Goal: Transaction & Acquisition: Purchase product/service

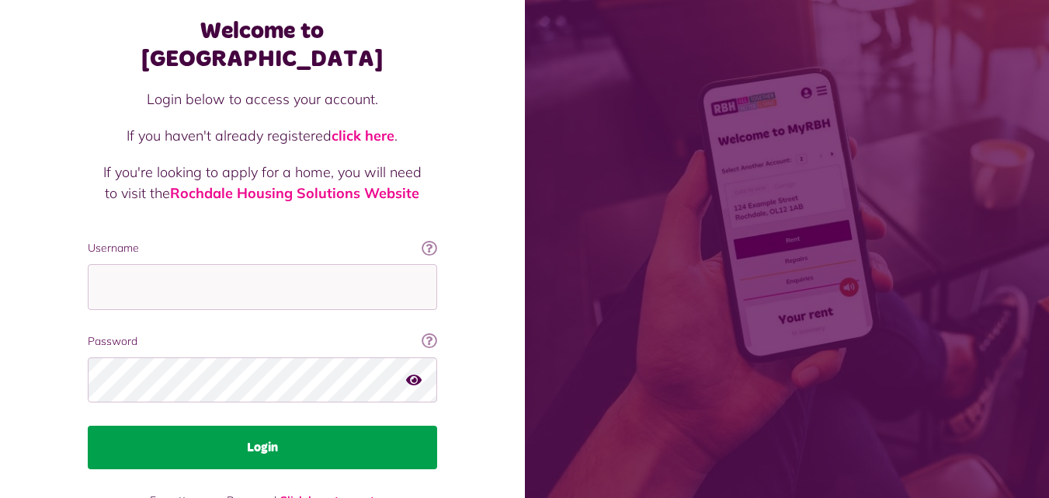
scroll to position [78, 0]
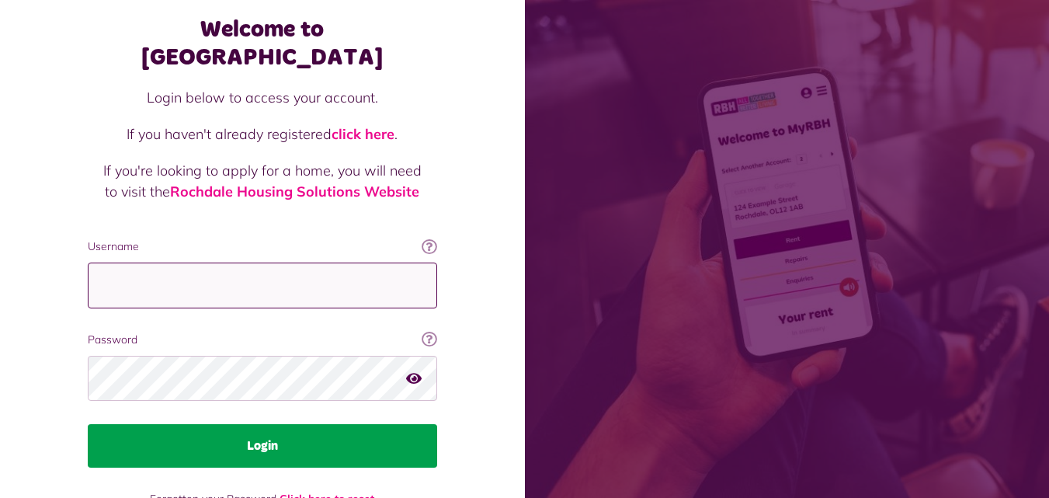
type input "**********"
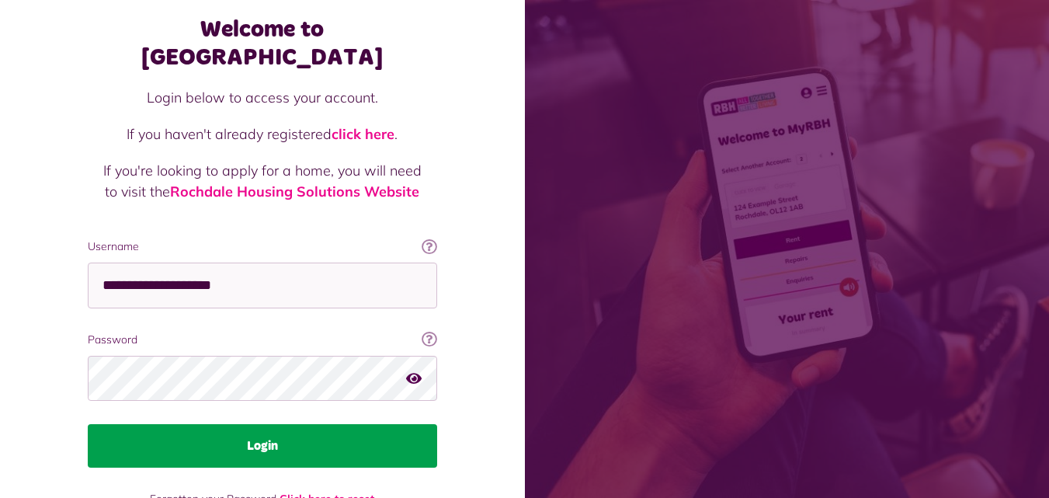
click at [263, 424] on button "Login" at bounding box center [262, 445] width 349 height 43
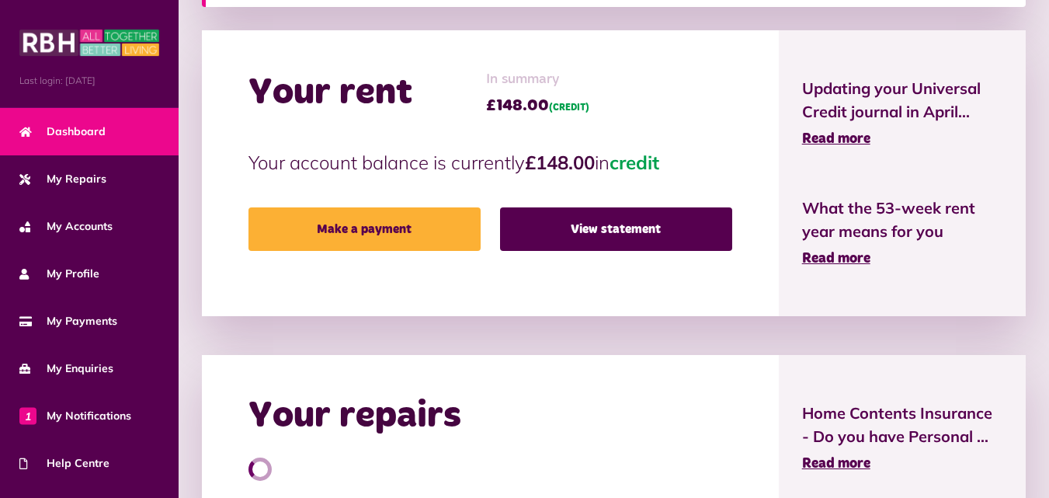
scroll to position [466, 0]
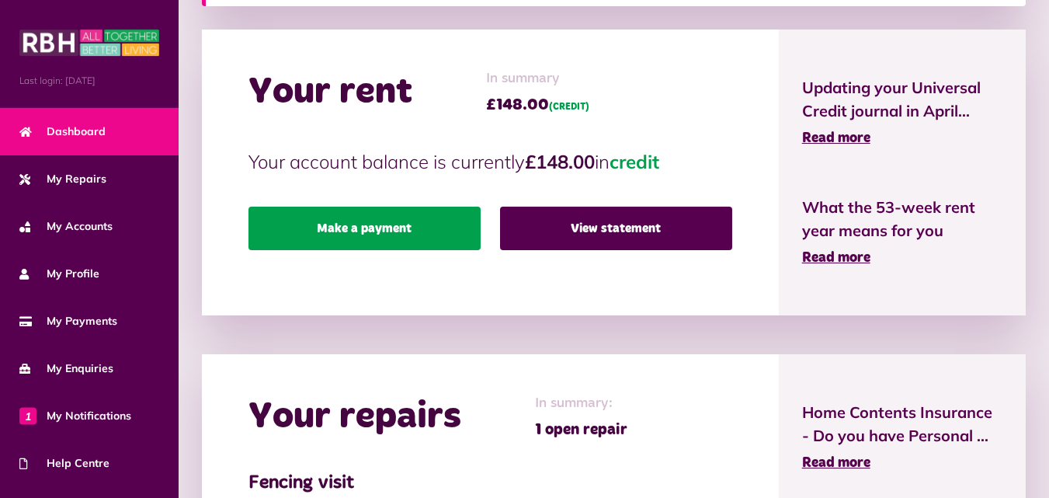
click at [355, 235] on link "Make a payment" at bounding box center [364, 227] width 232 height 43
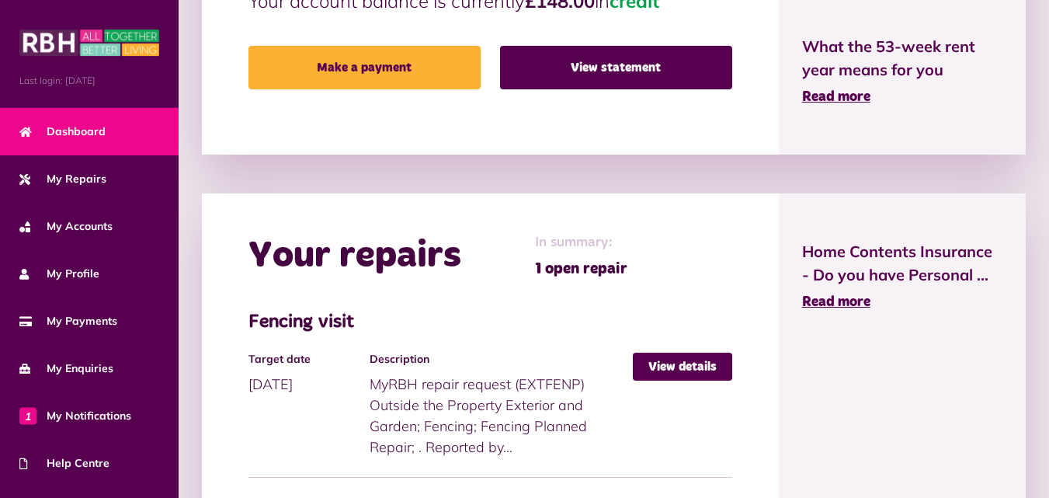
scroll to position [699, 0]
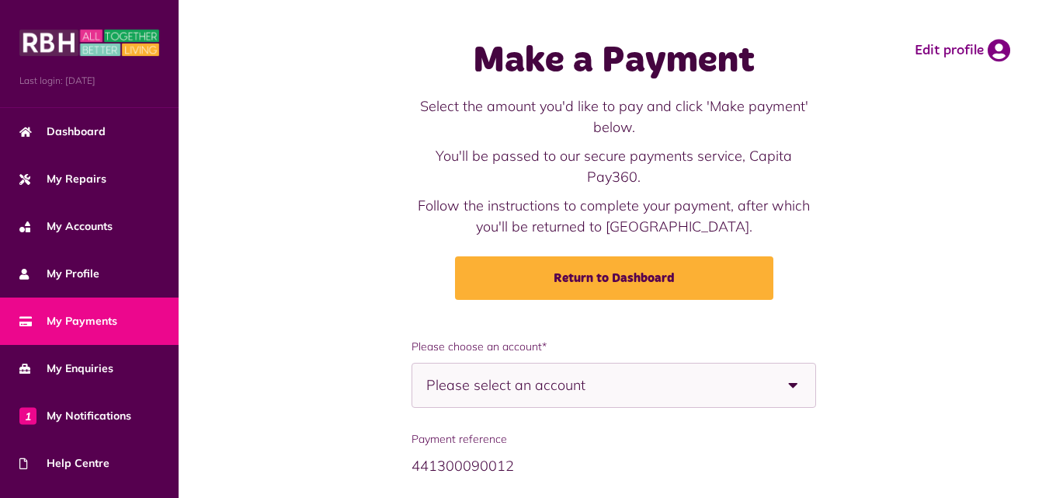
click at [789, 389] on b at bounding box center [793, 384] width 43 height 43
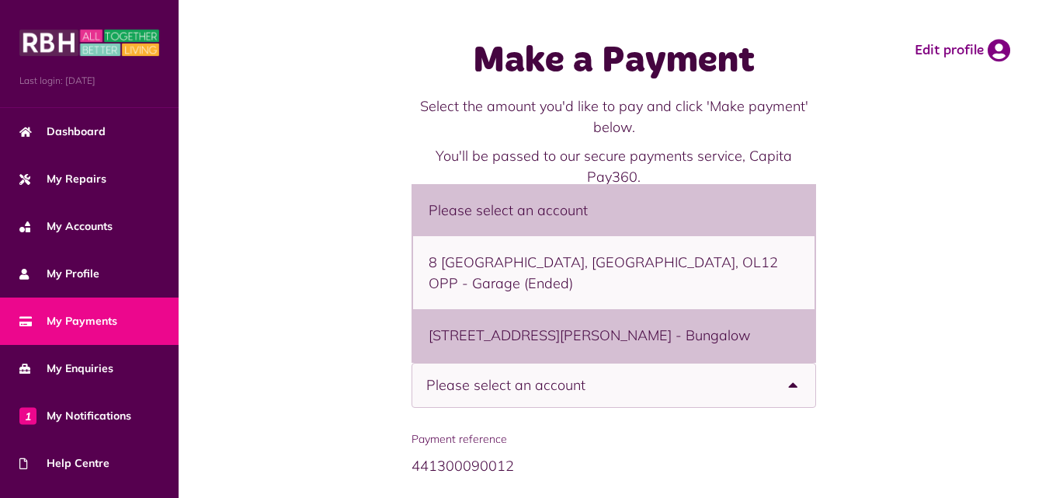
click at [498, 314] on li "9 Samuel Ashworth Street, Rochdale, OL12 0AY - Bungalow" at bounding box center [613, 335] width 401 height 52
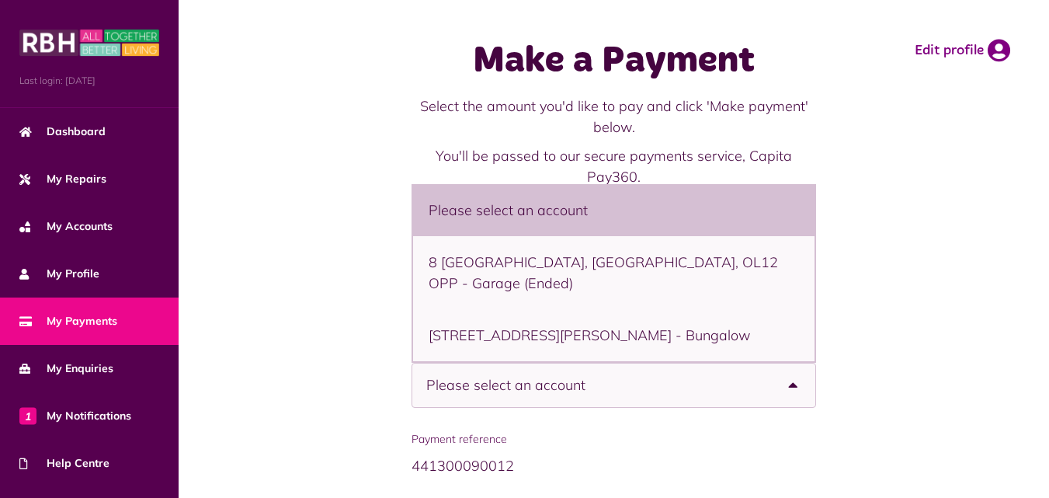
select select "**********"
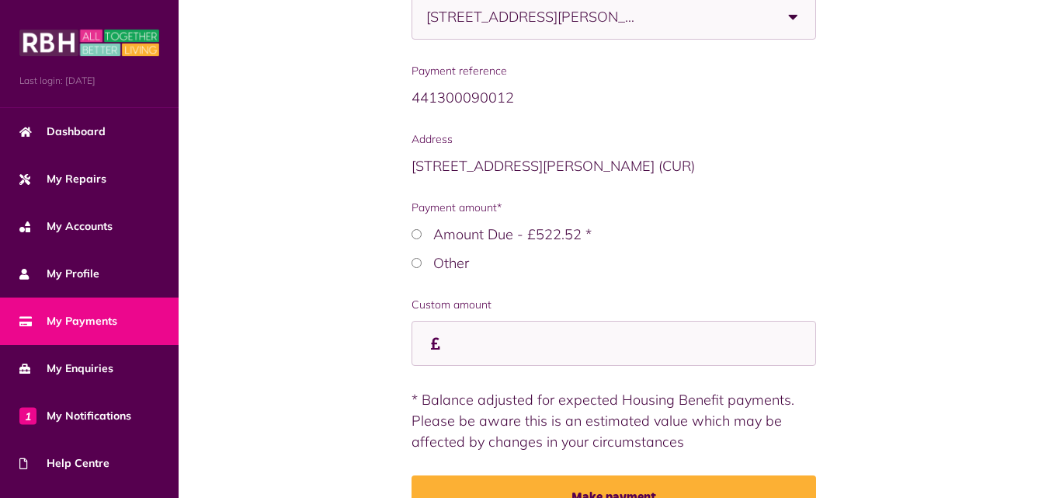
scroll to position [459, 0]
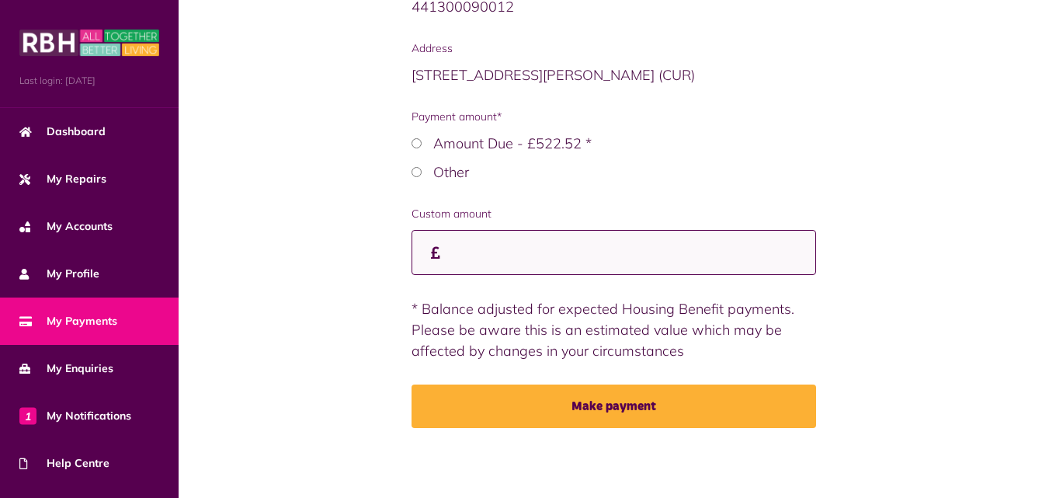
click at [463, 254] on input "Payment amount*" at bounding box center [613, 253] width 404 height 46
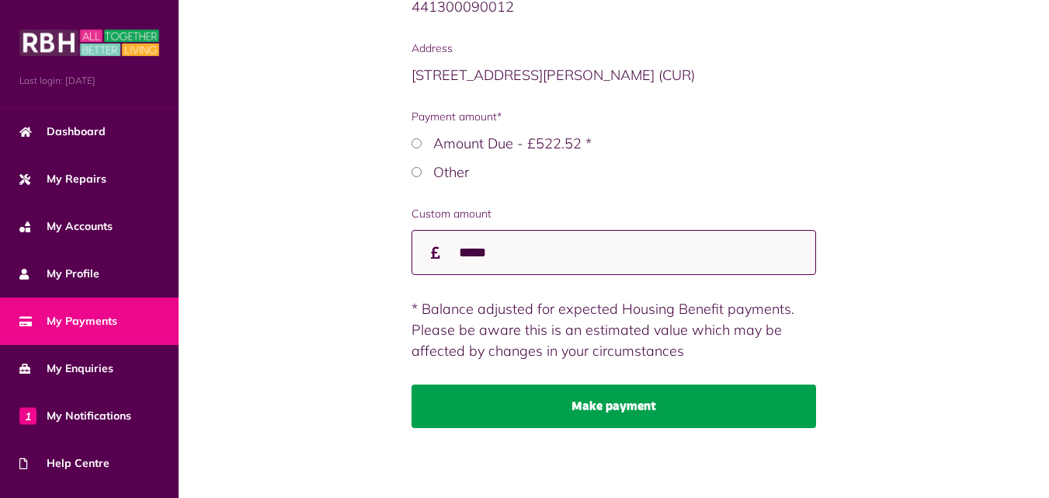
type input "*****"
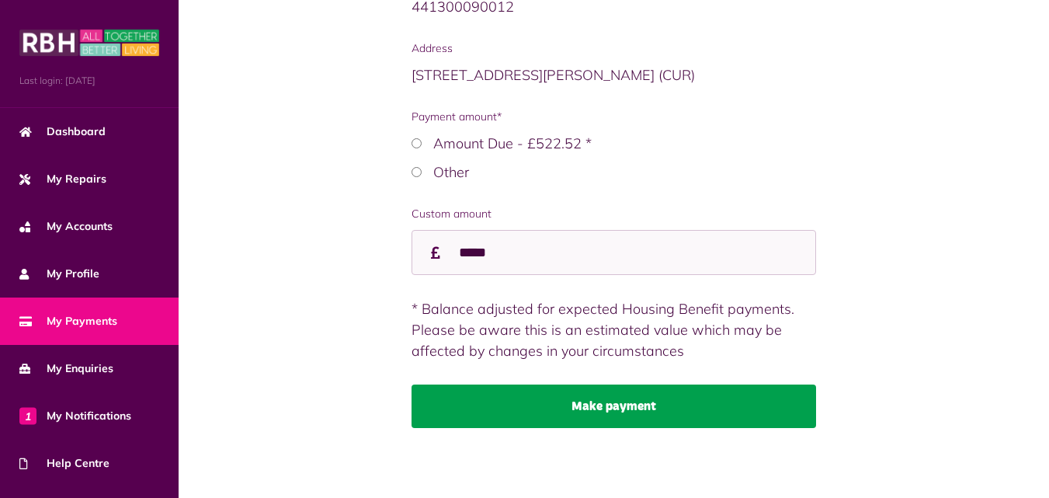
click at [618, 406] on button "Make payment" at bounding box center [613, 405] width 404 height 43
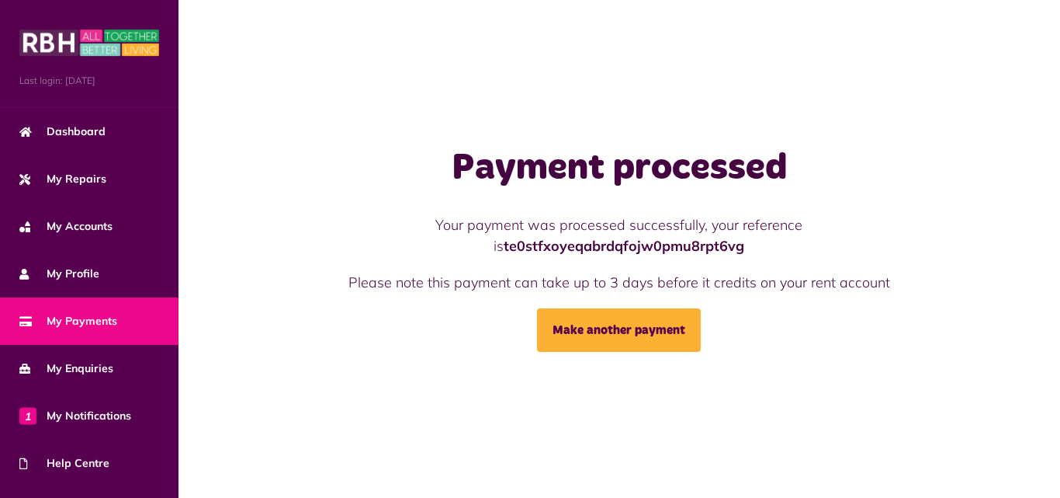
scroll to position [130, 0]
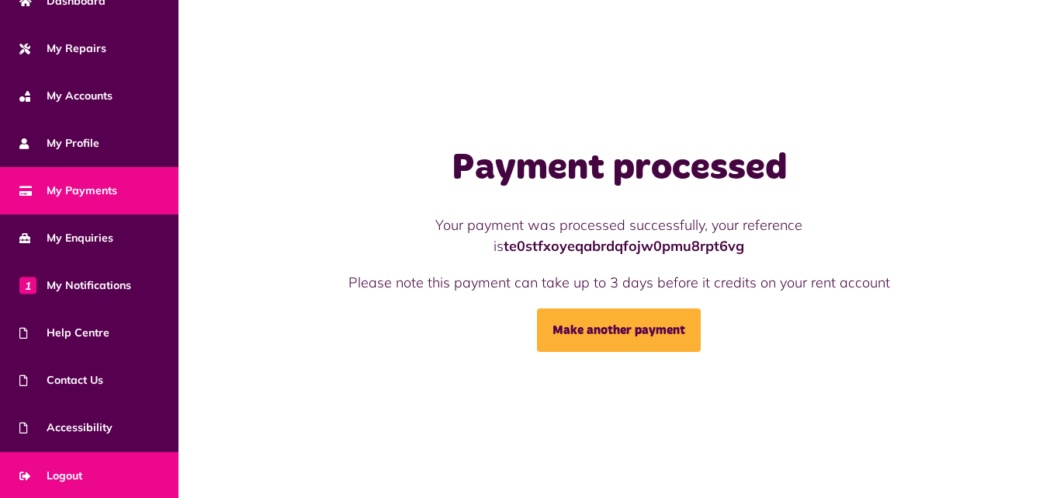
click at [69, 472] on span "Logout" at bounding box center [50, 475] width 63 height 16
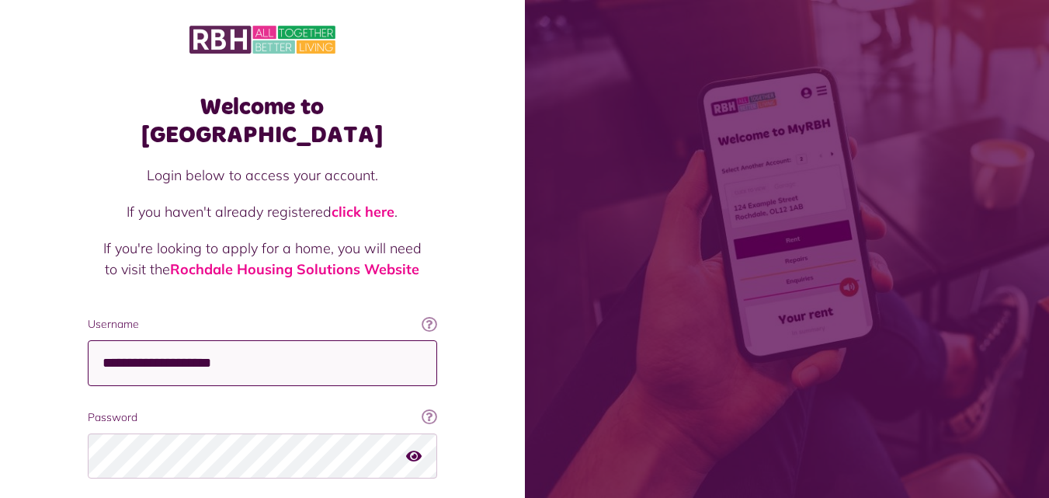
click at [333, 340] on input "**********" at bounding box center [262, 363] width 349 height 46
type input "**********"
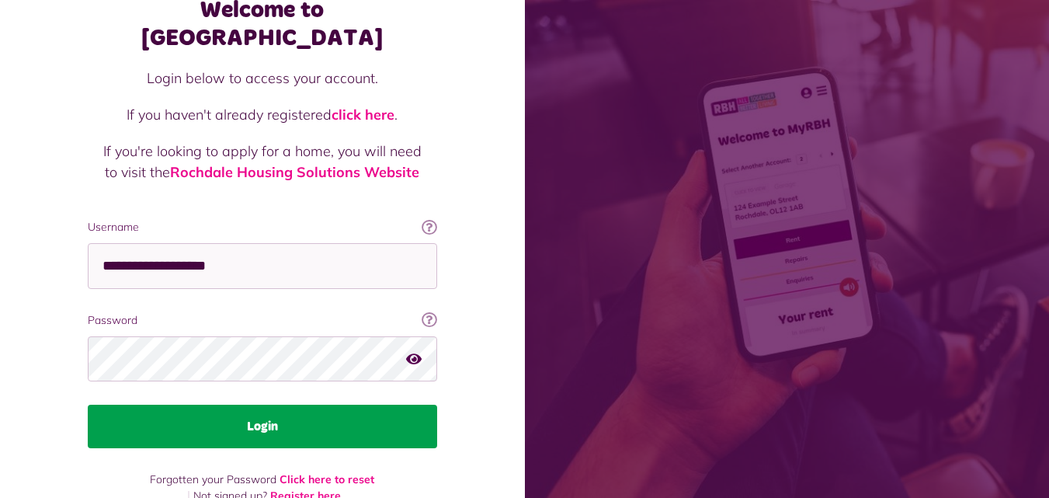
scroll to position [99, 0]
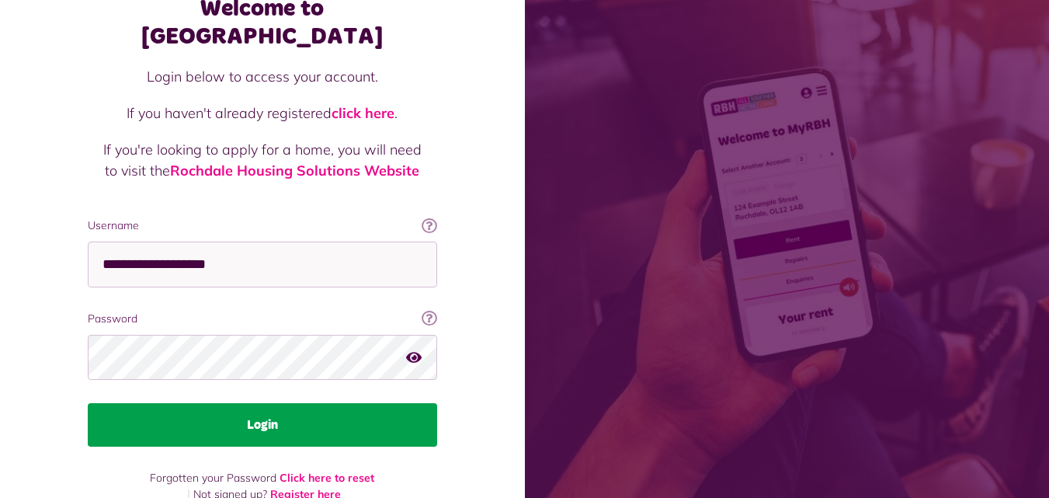
click at [268, 403] on button "Login" at bounding box center [262, 424] width 349 height 43
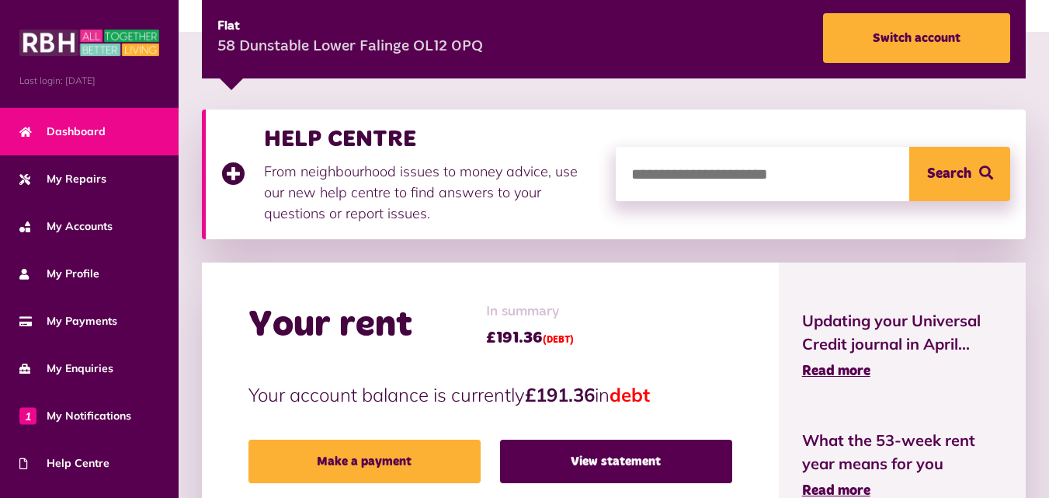
scroll to position [388, 0]
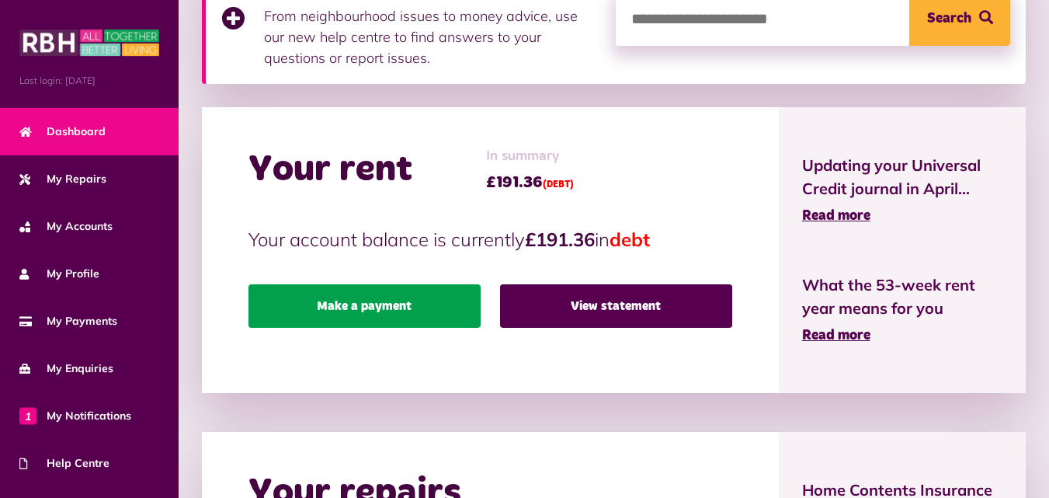
click at [349, 307] on link "Make a payment" at bounding box center [364, 305] width 232 height 43
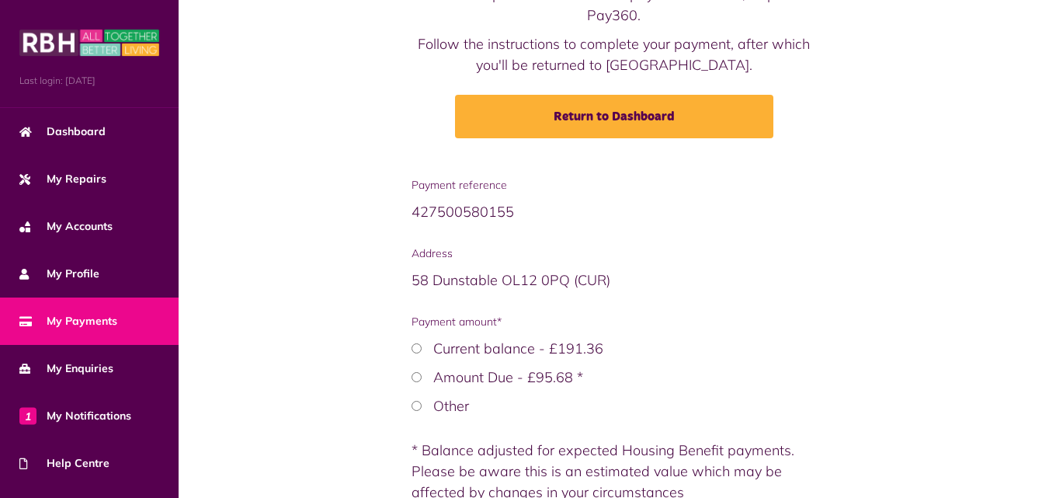
scroll to position [303, 0]
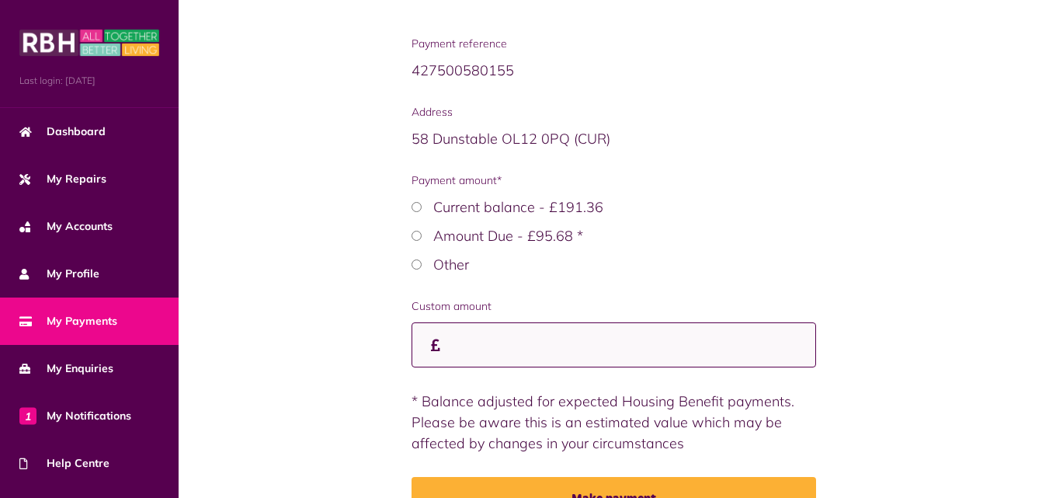
click at [483, 344] on input "Custom amount" at bounding box center [613, 345] width 404 height 46
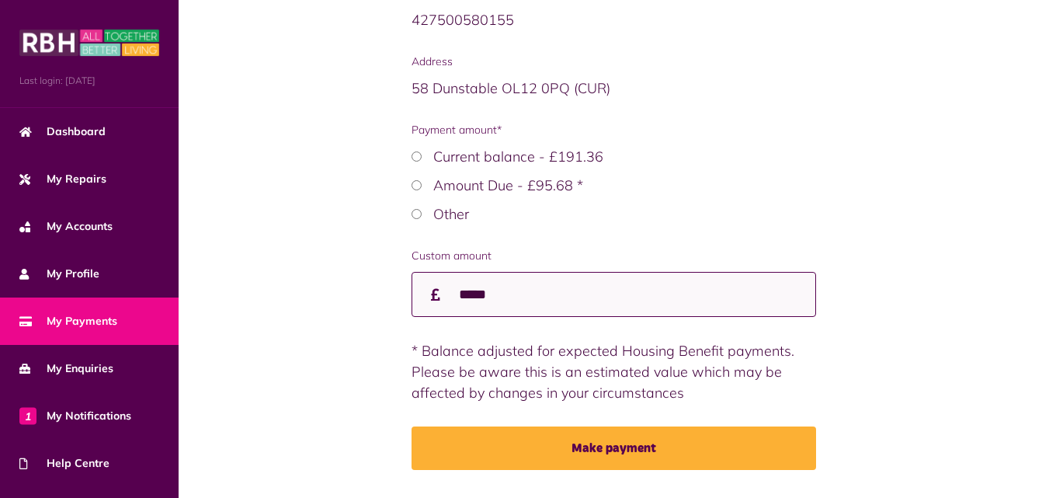
scroll to position [380, 0]
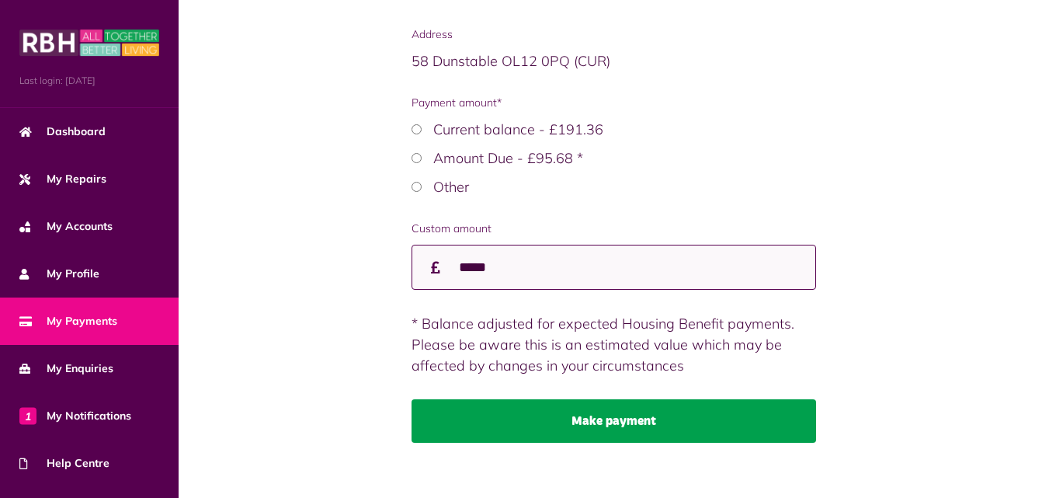
type input "*****"
click at [629, 427] on button "Make payment" at bounding box center [613, 420] width 404 height 43
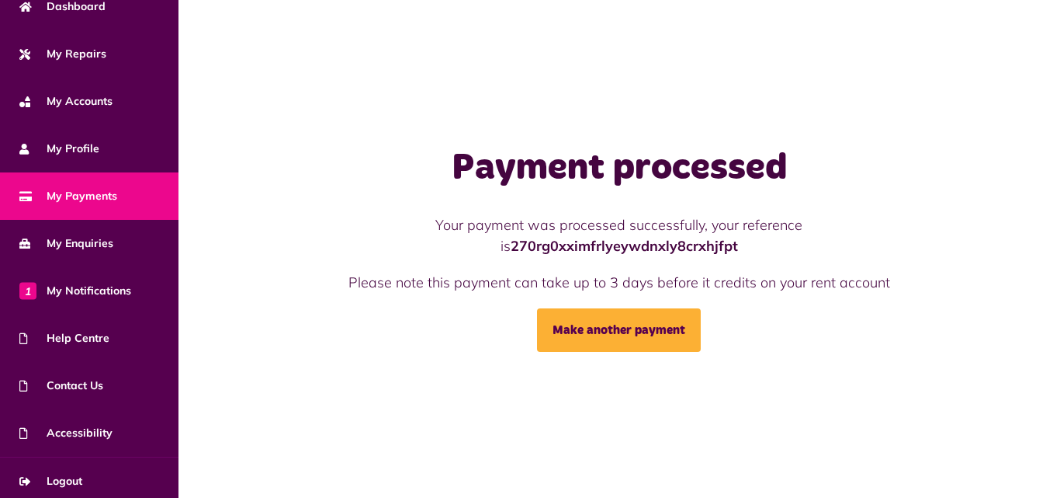
scroll to position [130, 0]
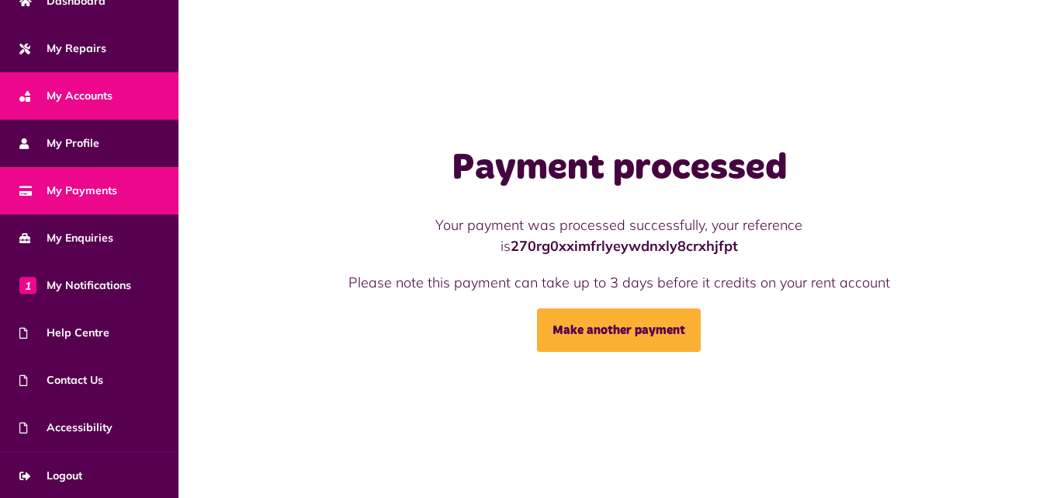
click at [109, 91] on span "My Accounts" at bounding box center [65, 96] width 93 height 16
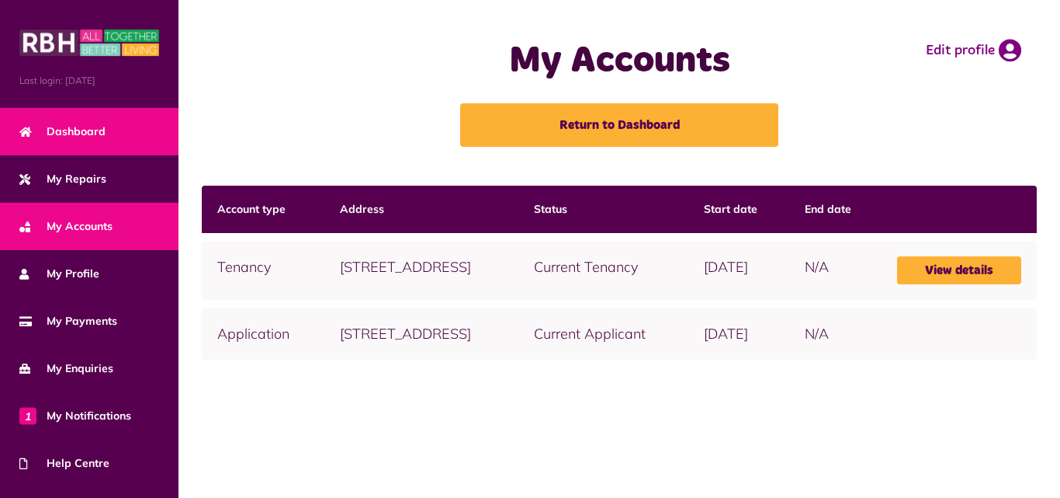
click at [81, 130] on span "Dashboard" at bounding box center [62, 131] width 86 height 16
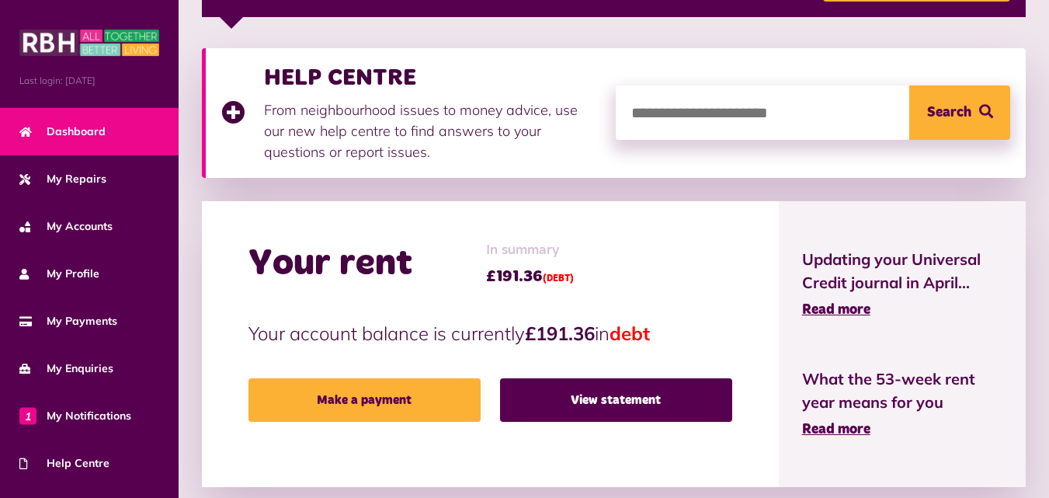
scroll to position [388, 0]
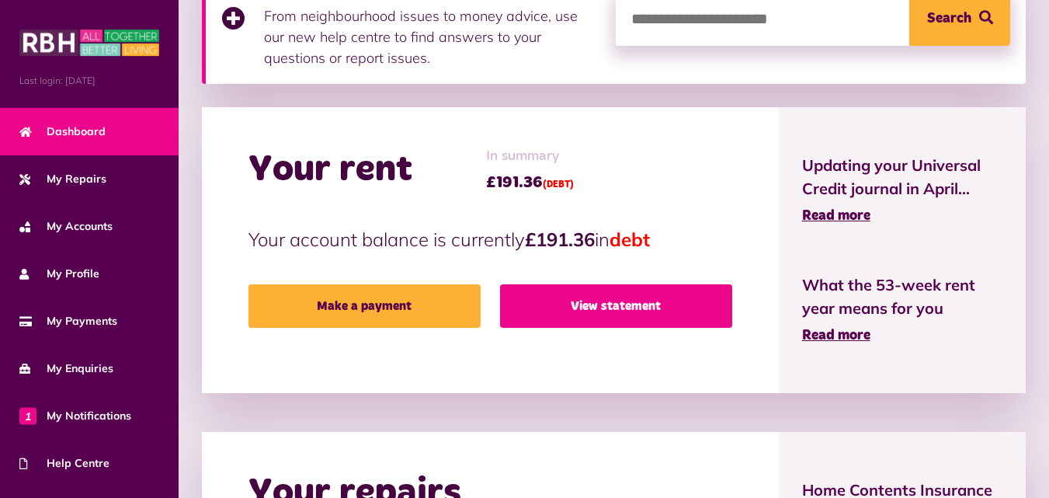
click at [612, 305] on link "View statement" at bounding box center [616, 305] width 232 height 43
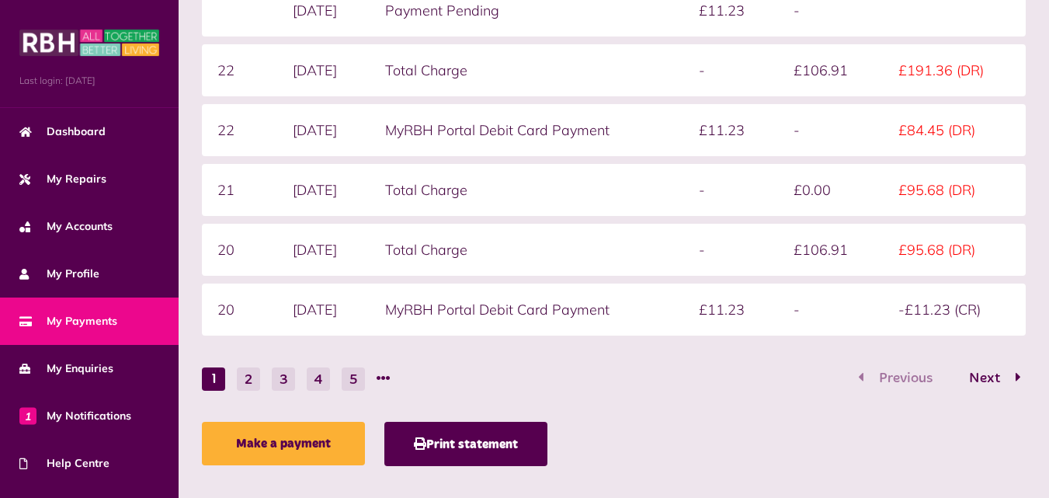
scroll to position [516, 0]
